Goal: Navigation & Orientation: Find specific page/section

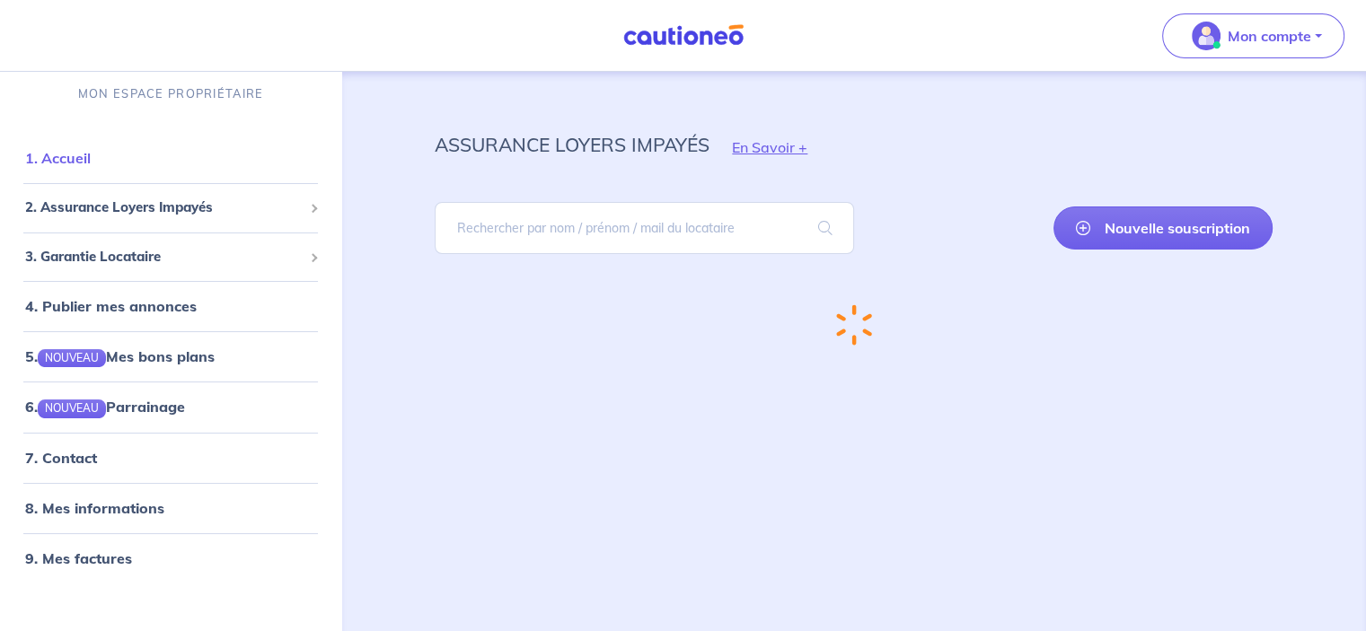
click at [47, 153] on link "1. Accueil" at bounding box center [58, 158] width 66 height 18
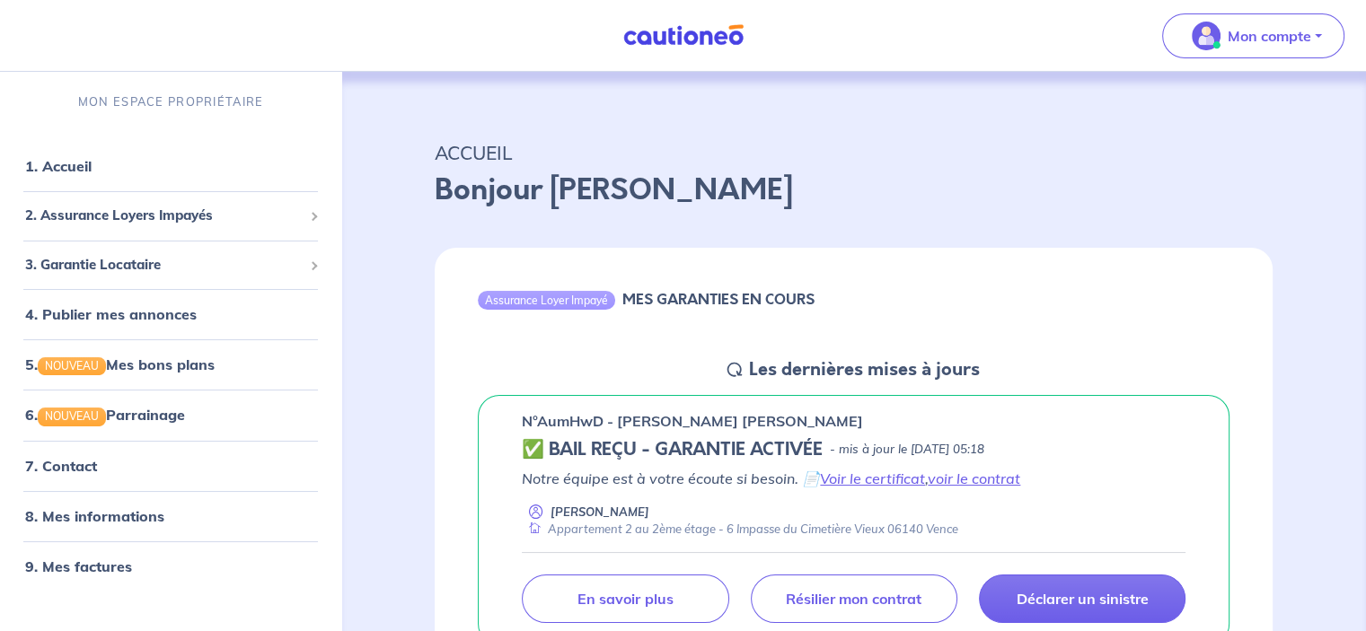
click at [668, 21] on link at bounding box center [683, 35] width 135 height 31
click at [75, 475] on link "7. Contact" at bounding box center [60, 466] width 70 height 18
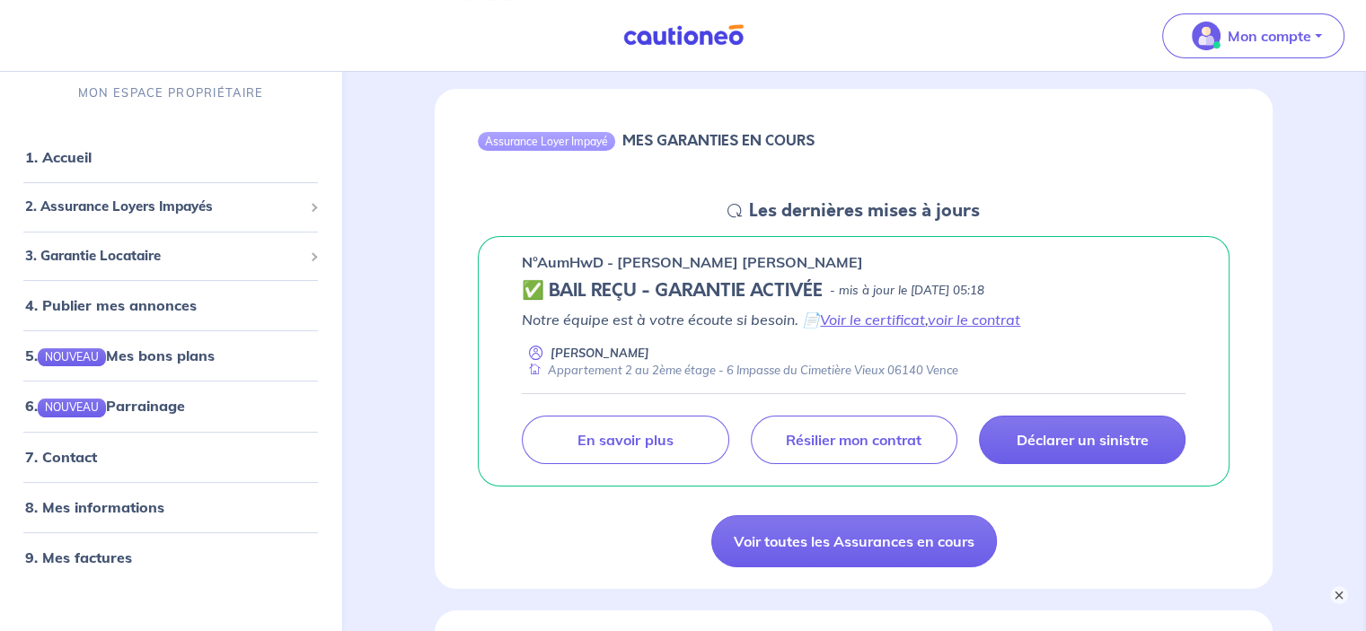
scroll to position [180, 0]
